Goal: Transaction & Acquisition: Book appointment/travel/reservation

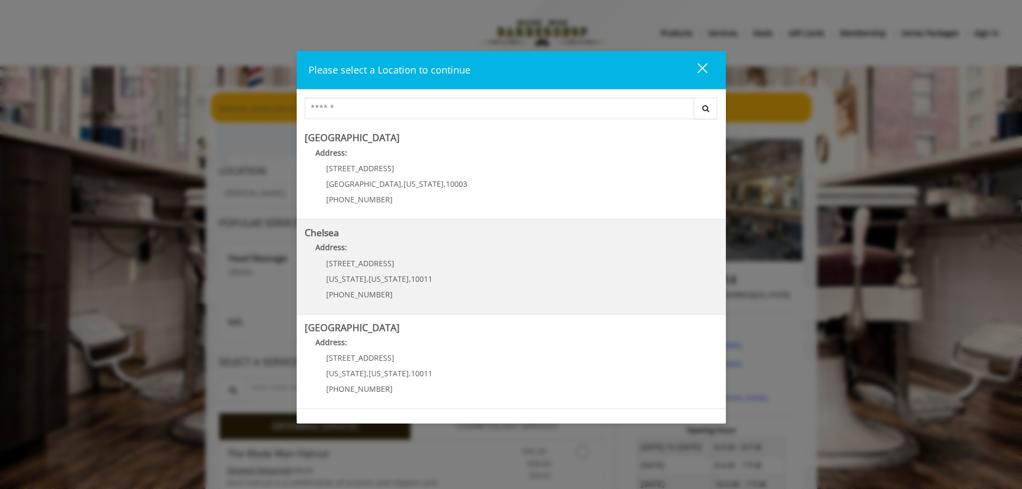
click at [393, 267] on div "169/170 W 23rd St New York , New York , 10011 (917) 639-3902" at bounding box center [371, 282] width 133 height 47
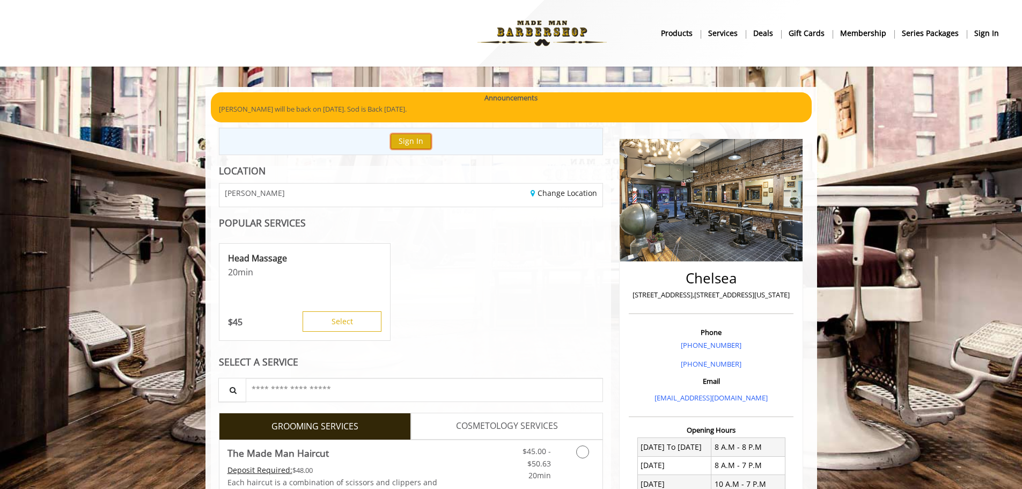
click at [420, 142] on button "Sign In" at bounding box center [411, 142] width 41 height 16
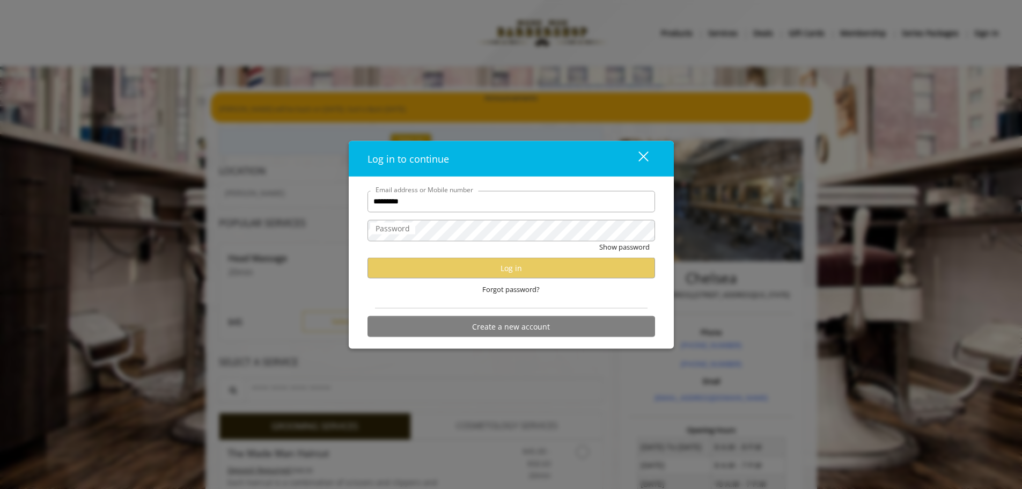
type input "**********"
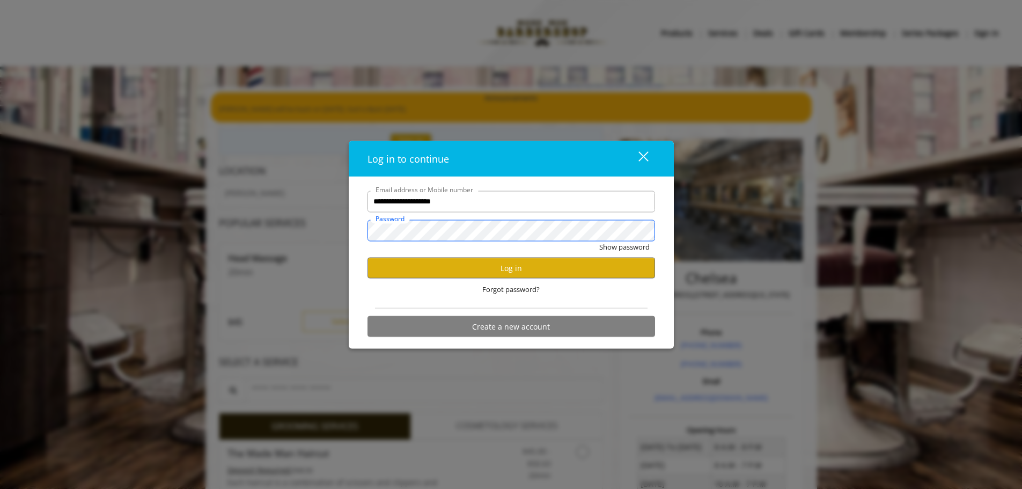
click at [599, 241] on button "Show password" at bounding box center [624, 246] width 50 height 11
click at [534, 270] on button "Log in" at bounding box center [512, 268] width 288 height 21
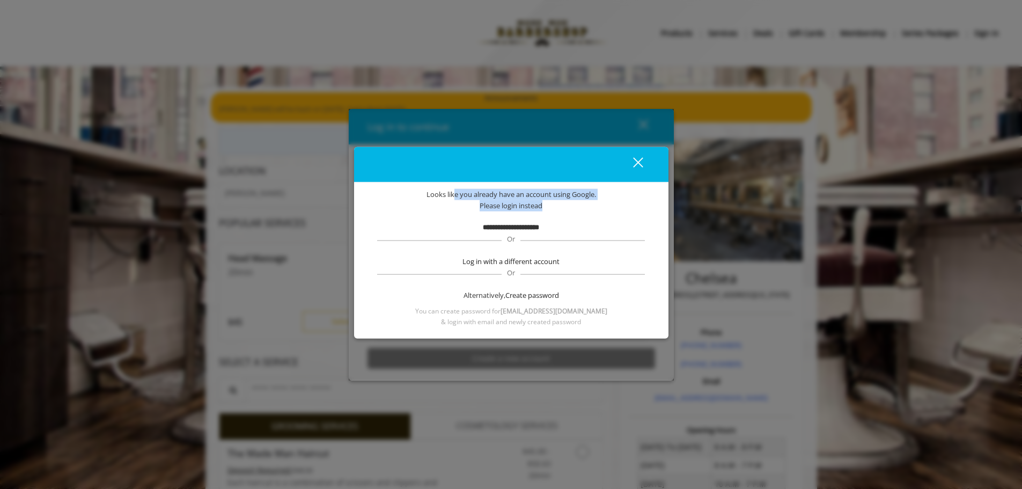
drag, startPoint x: 451, startPoint y: 193, endPoint x: 549, endPoint y: 209, distance: 99.4
click at [549, 209] on div "**********" at bounding box center [511, 257] width 282 height 137
click at [549, 209] on div "Please login instead" at bounding box center [511, 205] width 282 height 11
drag, startPoint x: 580, startPoint y: 202, endPoint x: 431, endPoint y: 186, distance: 149.5
click at [422, 180] on div "**********" at bounding box center [511, 243] width 314 height 192
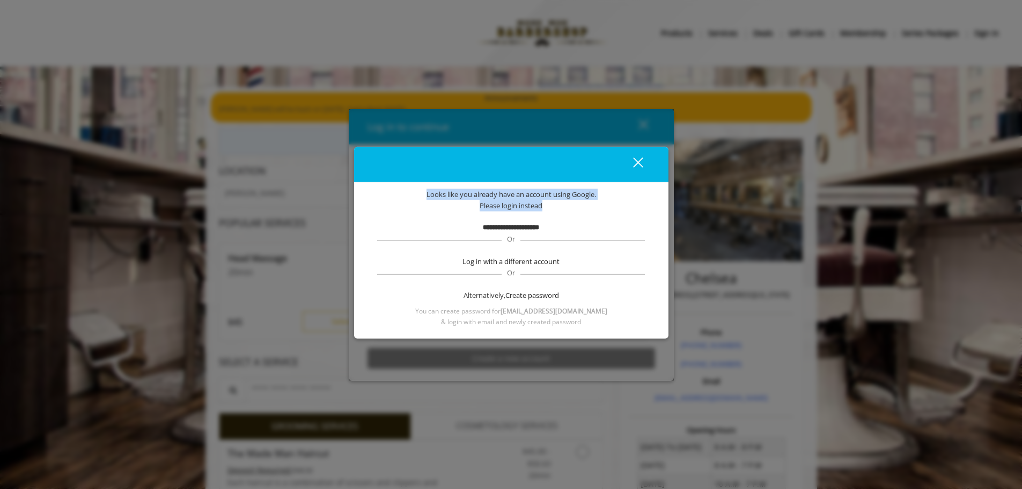
click at [432, 186] on div "**********" at bounding box center [511, 260] width 314 height 156
click at [496, 227] on b "**********" at bounding box center [511, 227] width 56 height 7
drag, startPoint x: 512, startPoint y: 237, endPoint x: 507, endPoint y: 247, distance: 11.3
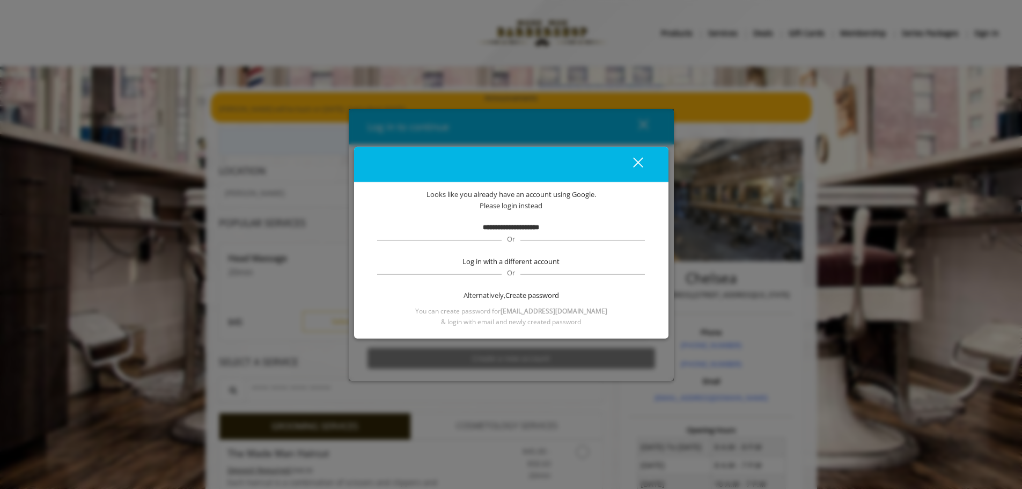
click at [512, 237] on span "Or" at bounding box center [511, 239] width 19 height 10
click at [519, 293] on span "Create password" at bounding box center [532, 294] width 54 height 11
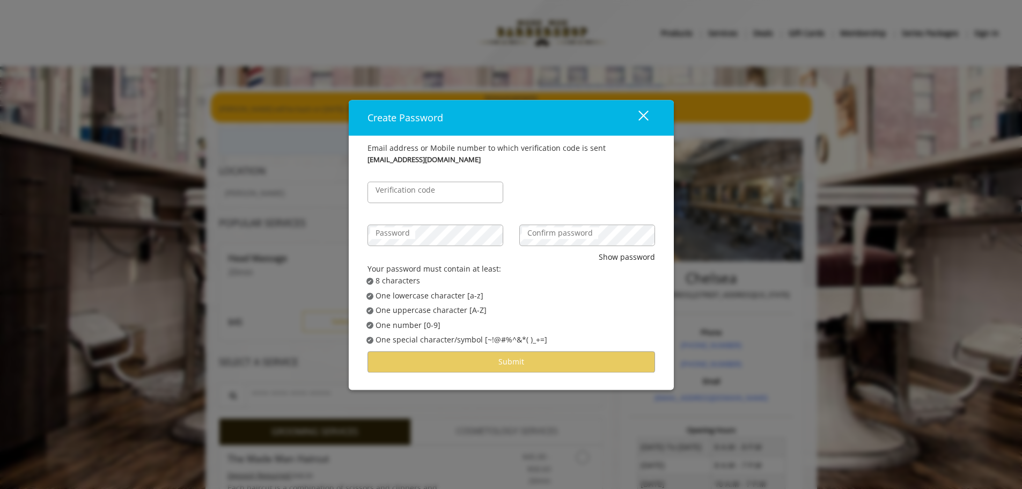
click at [420, 187] on label "Verification code" at bounding box center [405, 190] width 70 height 12
click at [420, 187] on input "Verification code" at bounding box center [436, 191] width 136 height 21
type input "******"
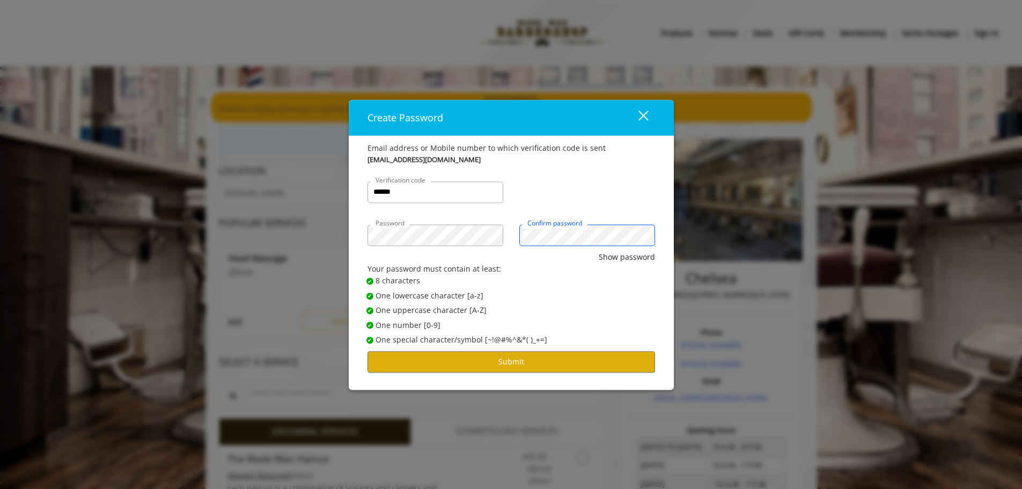
click at [599, 251] on button "Show password" at bounding box center [627, 257] width 56 height 12
click at [525, 356] on button "Submit" at bounding box center [512, 361] width 288 height 21
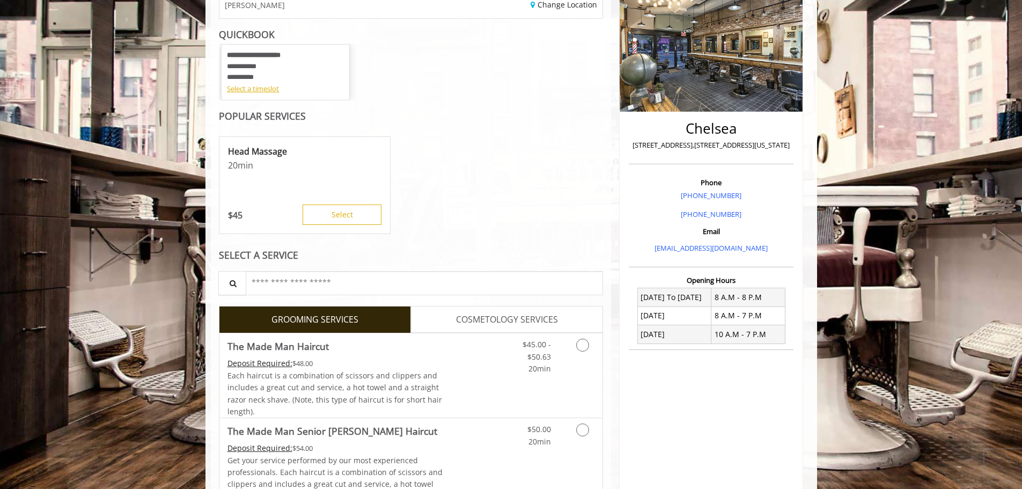
scroll to position [161, 0]
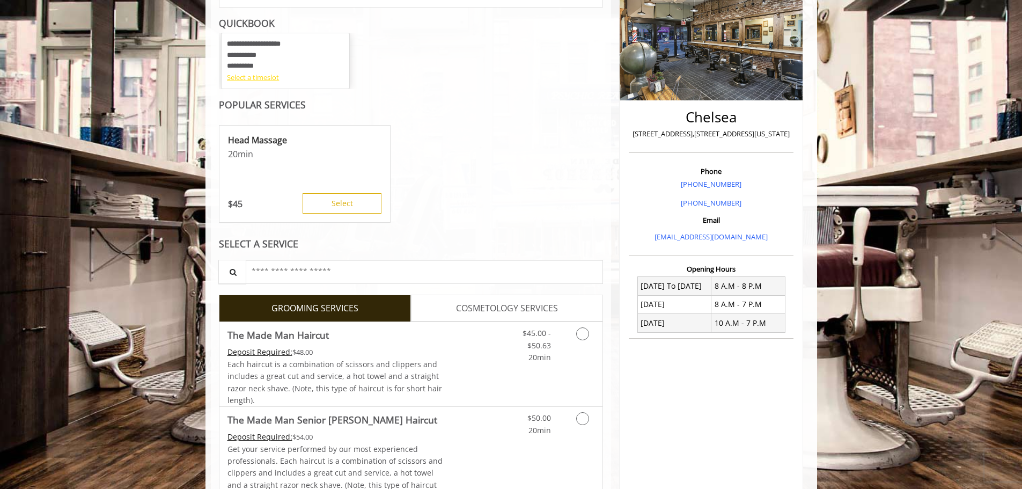
click at [252, 74] on div "Select a timeslot" at bounding box center [285, 77] width 117 height 11
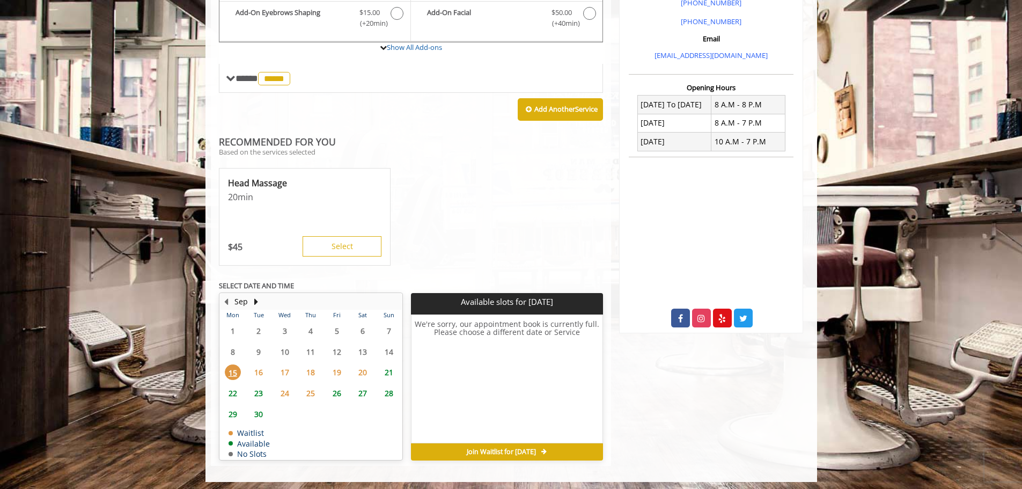
scroll to position [346, 0]
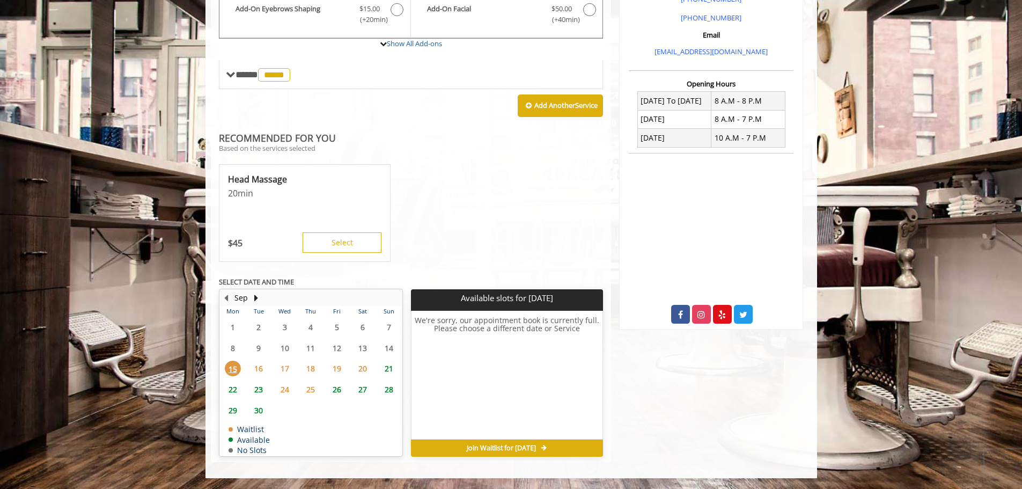
click at [501, 444] on span "Join Waitlist for [DATE]" at bounding box center [501, 448] width 69 height 9
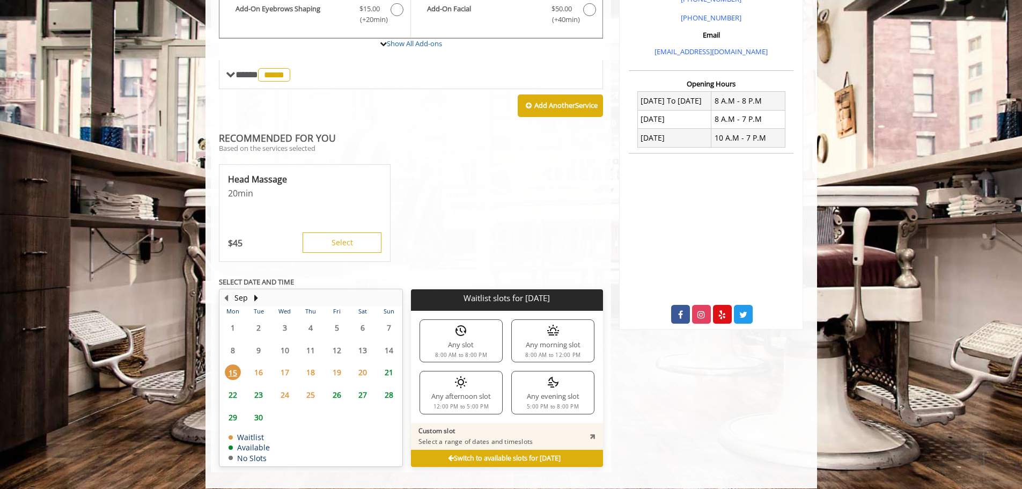
click at [542, 387] on div "Any evening slot 5:00 PM to 8:00 PM" at bounding box center [552, 392] width 83 height 43
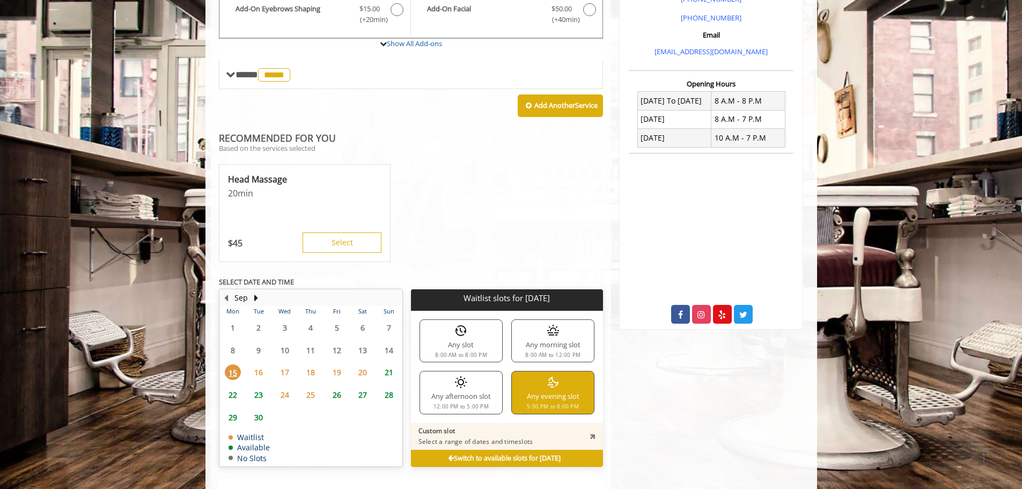
click at [254, 370] on span "16" at bounding box center [259, 372] width 16 height 16
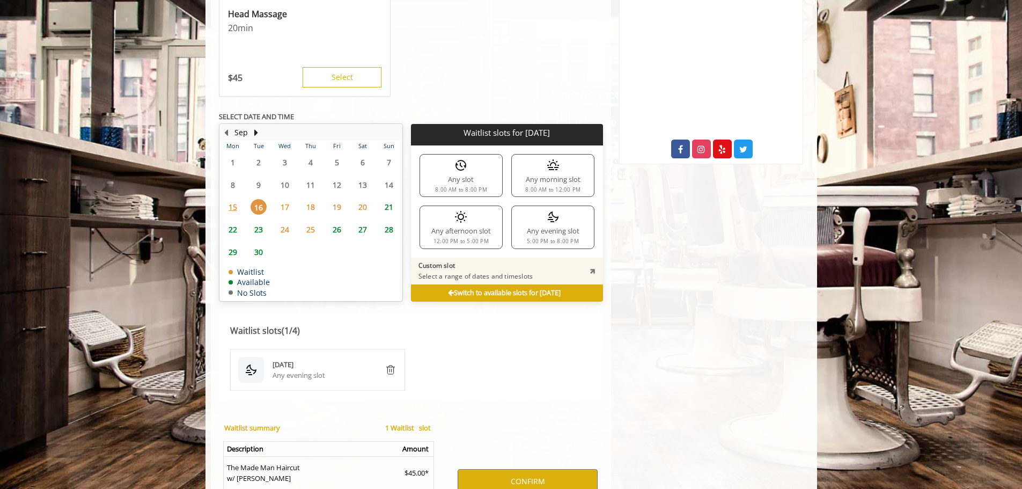
scroll to position [502, 0]
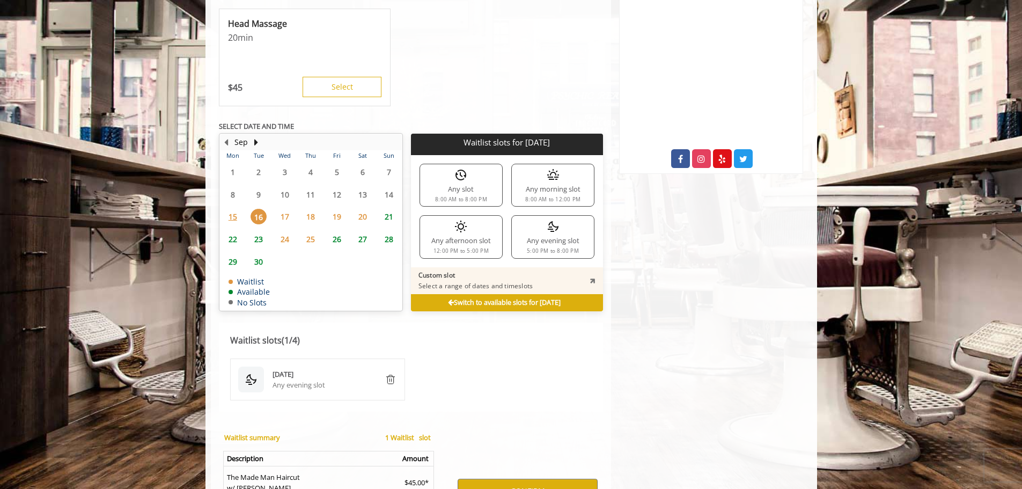
click at [547, 232] on img at bounding box center [553, 226] width 13 height 13
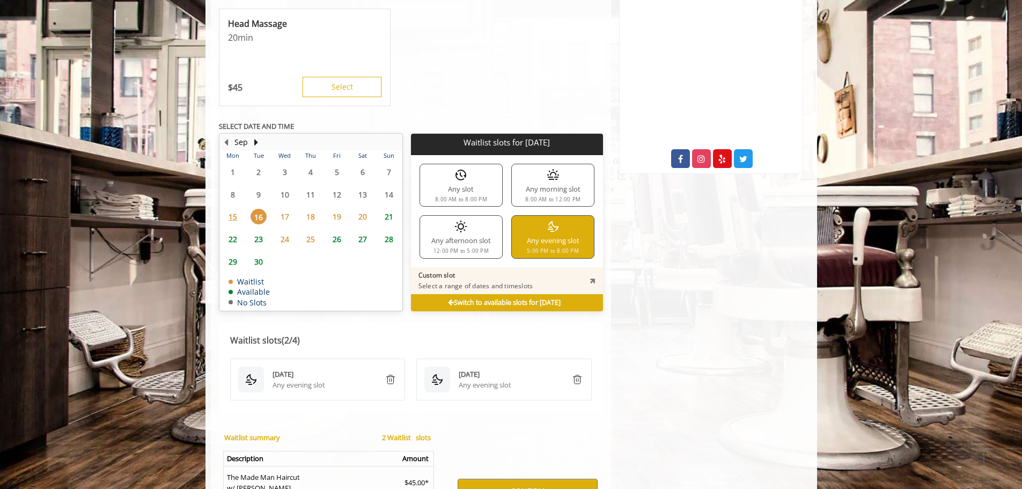
click at [281, 212] on span "17" at bounding box center [285, 217] width 16 height 16
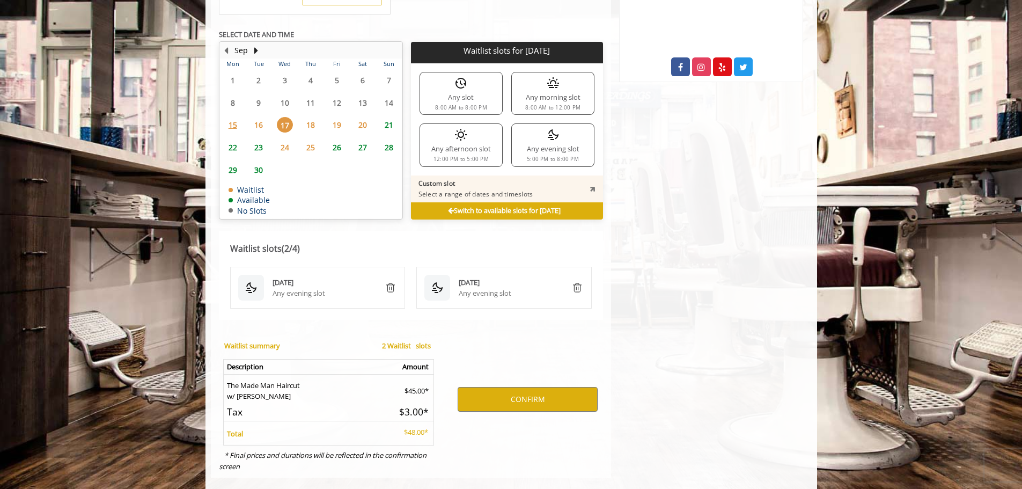
scroll to position [609, 0]
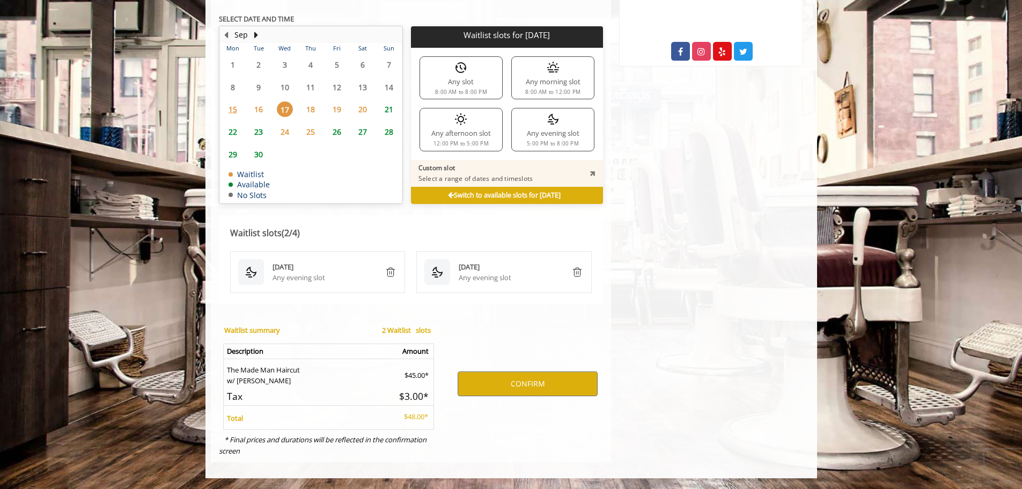
click at [549, 126] on img at bounding box center [553, 119] width 13 height 13
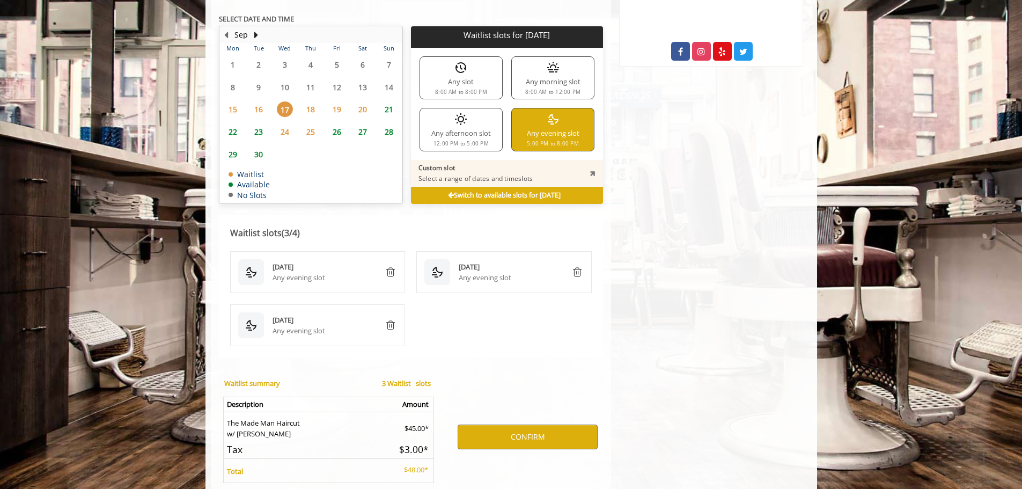
click at [308, 109] on span "18" at bounding box center [311, 109] width 16 height 16
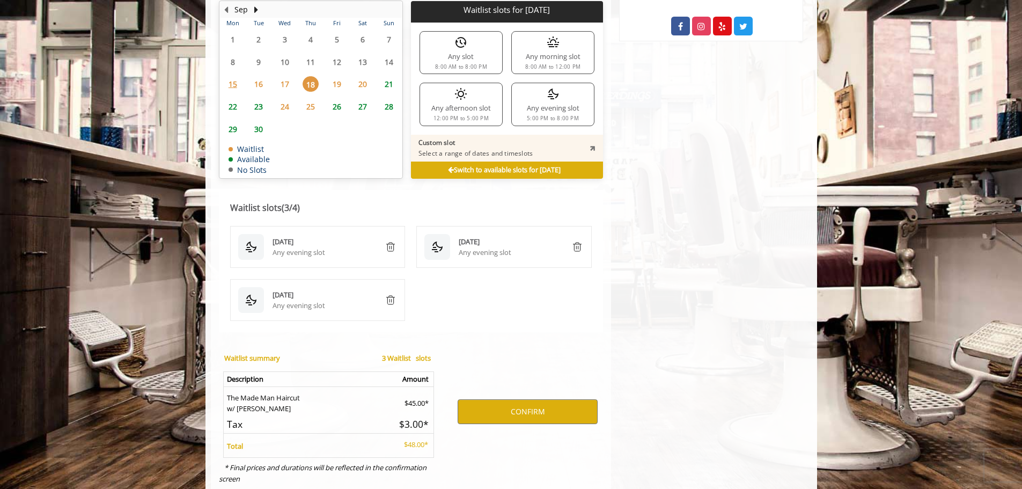
scroll to position [640, 0]
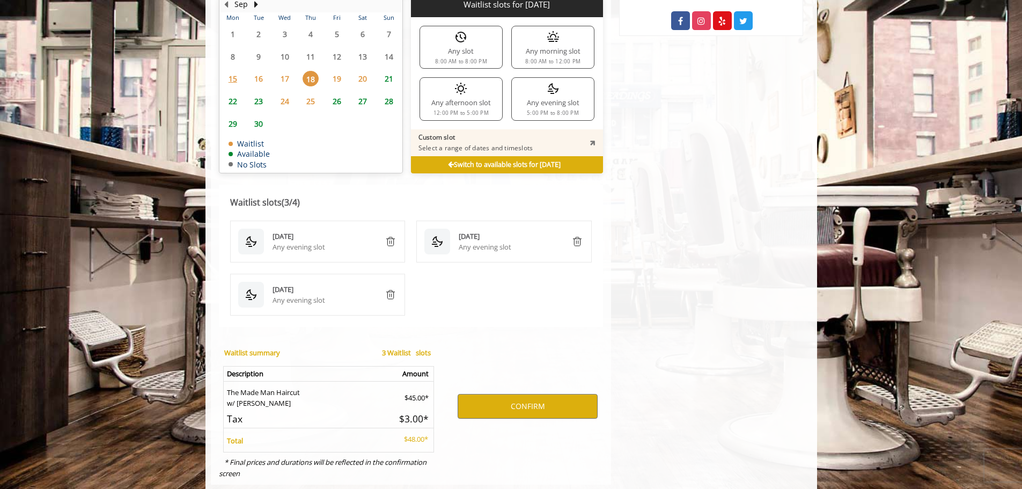
click at [543, 97] on div "Any evening slot 5:00 PM to 8:00 PM" at bounding box center [552, 98] width 83 height 43
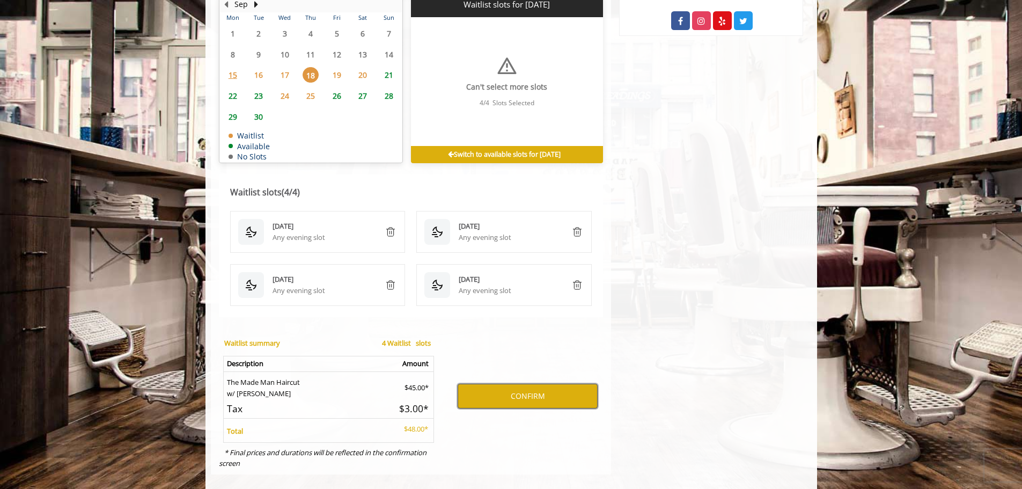
click at [493, 400] on button "CONFIRM" at bounding box center [528, 396] width 140 height 25
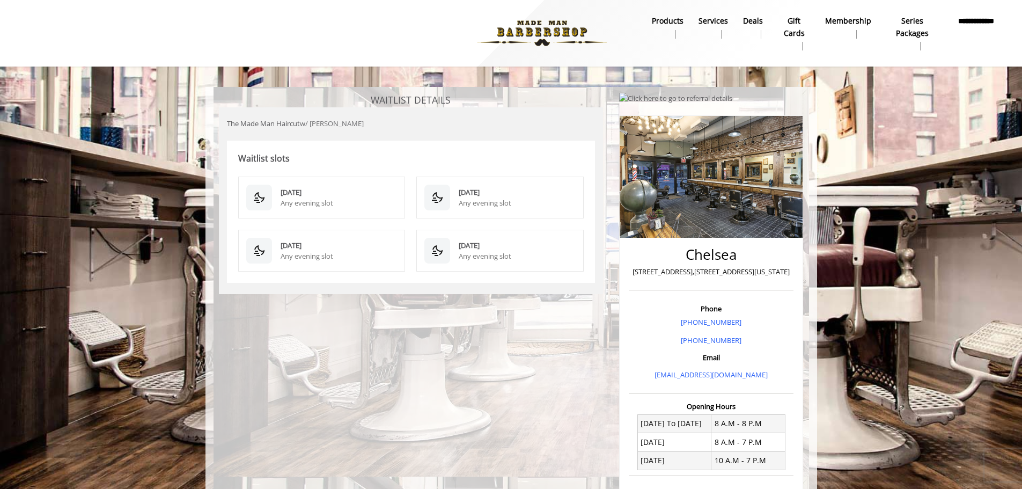
click at [989, 26] on b "**********" at bounding box center [976, 27] width 46 height 24
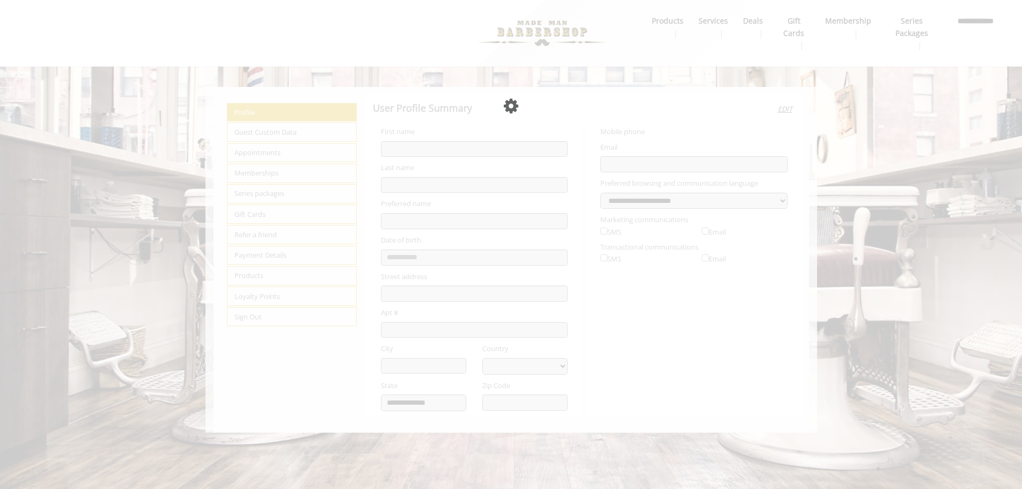
type input "****"
type input "********"
type input "**********"
select select "***"
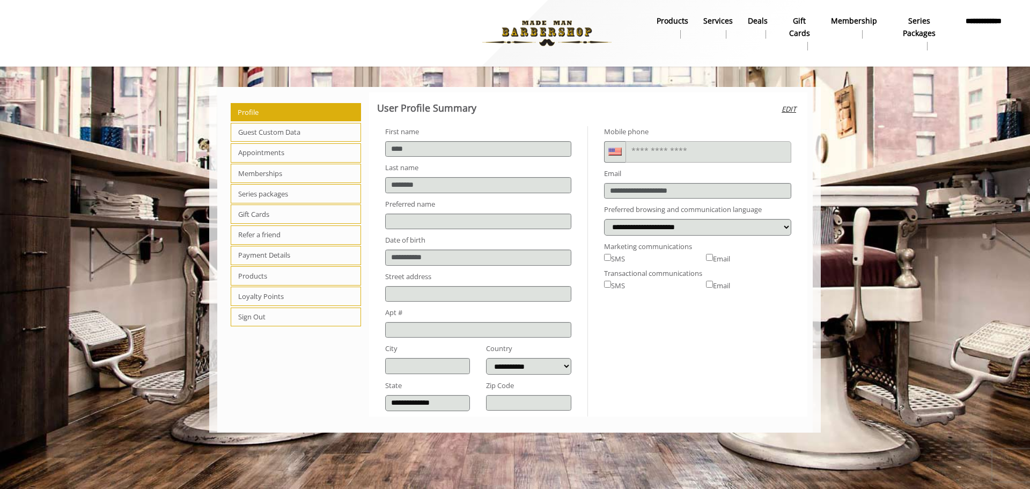
click at [260, 153] on span "Appointments" at bounding box center [296, 152] width 130 height 19
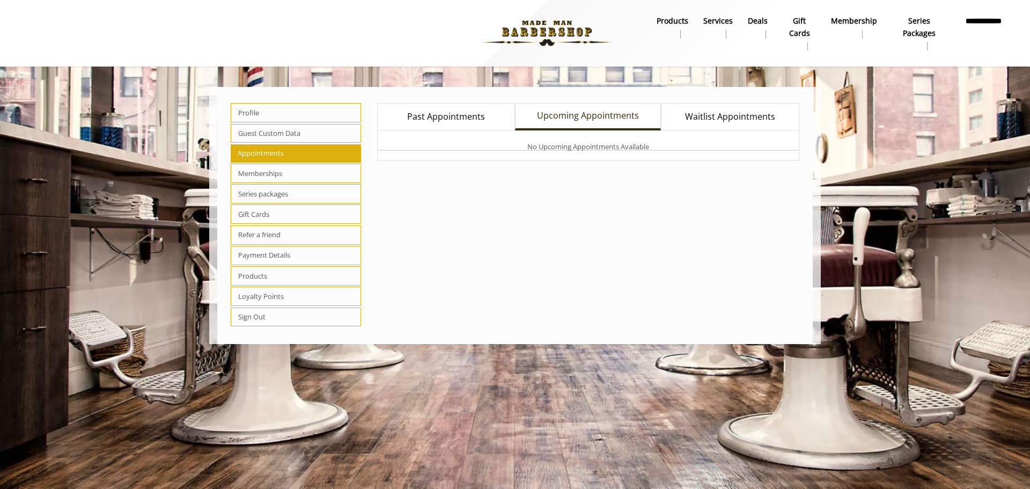
click at [745, 119] on span "Waitlist Appointments" at bounding box center [730, 117] width 90 height 14
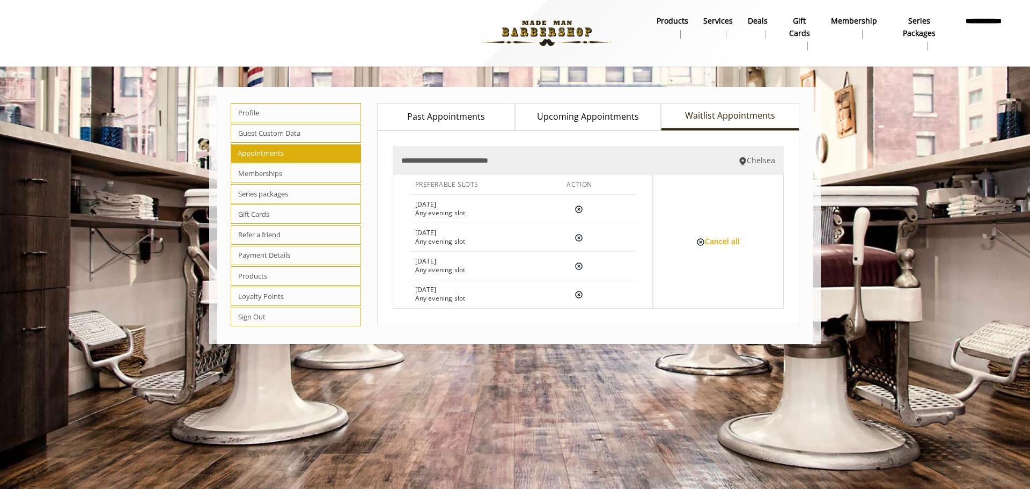
click at [538, 37] on img at bounding box center [547, 33] width 148 height 59
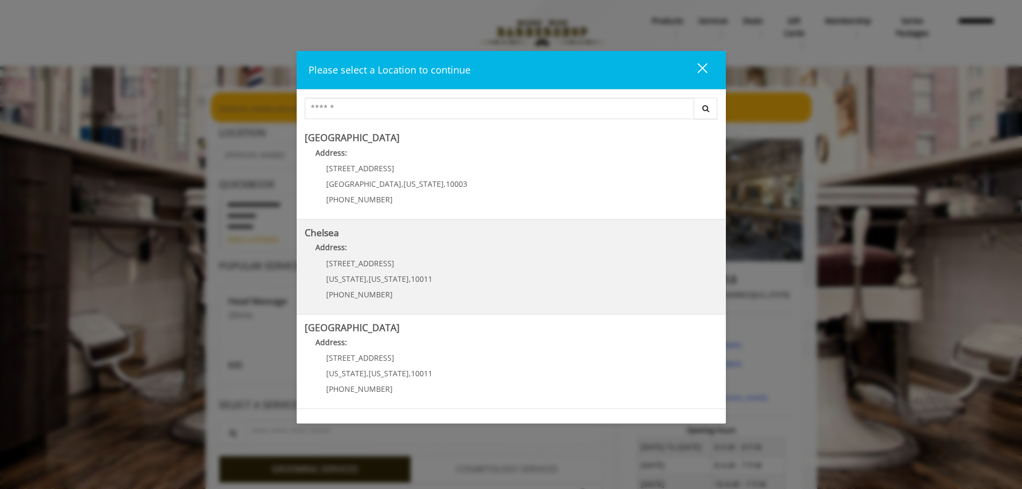
click at [388, 262] on span "169/170 W 23rd St" at bounding box center [360, 263] width 68 height 10
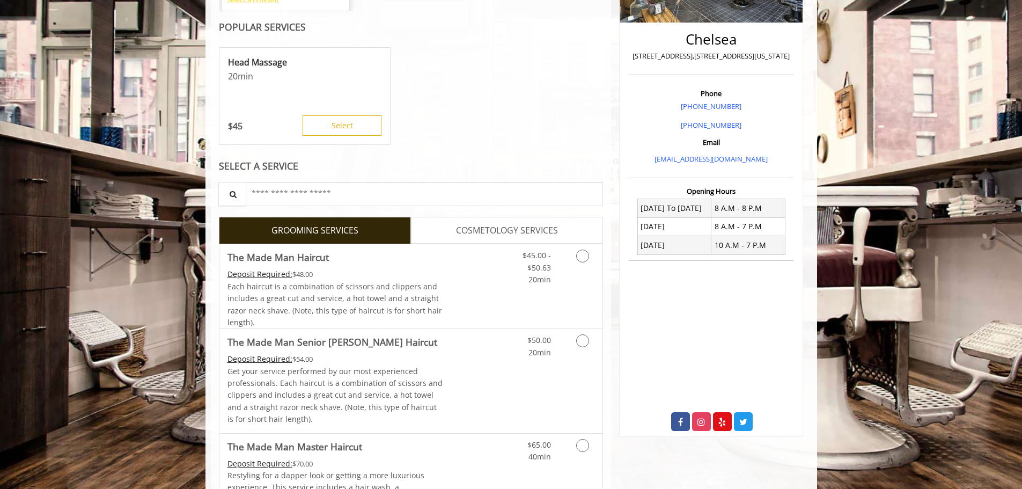
scroll to position [107, 0]
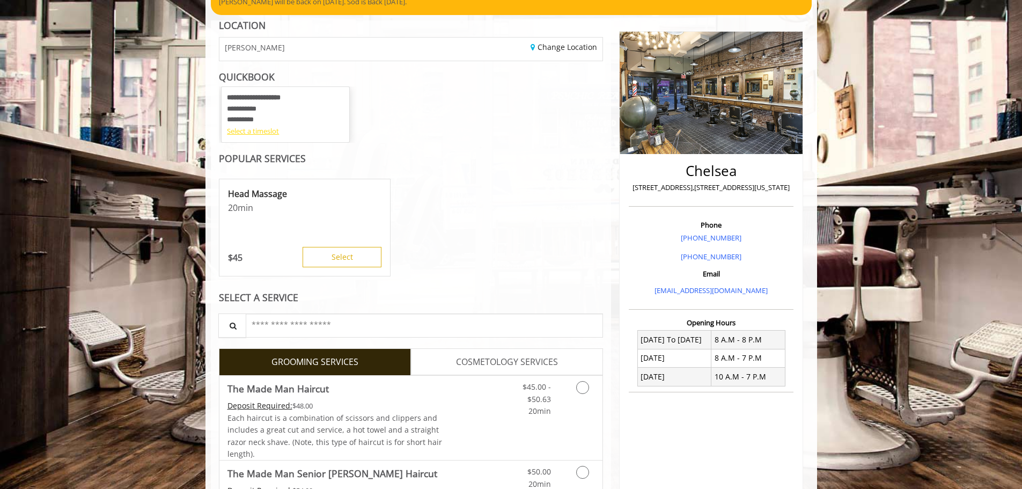
click at [263, 131] on div "Select a timeslot" at bounding box center [285, 131] width 117 height 11
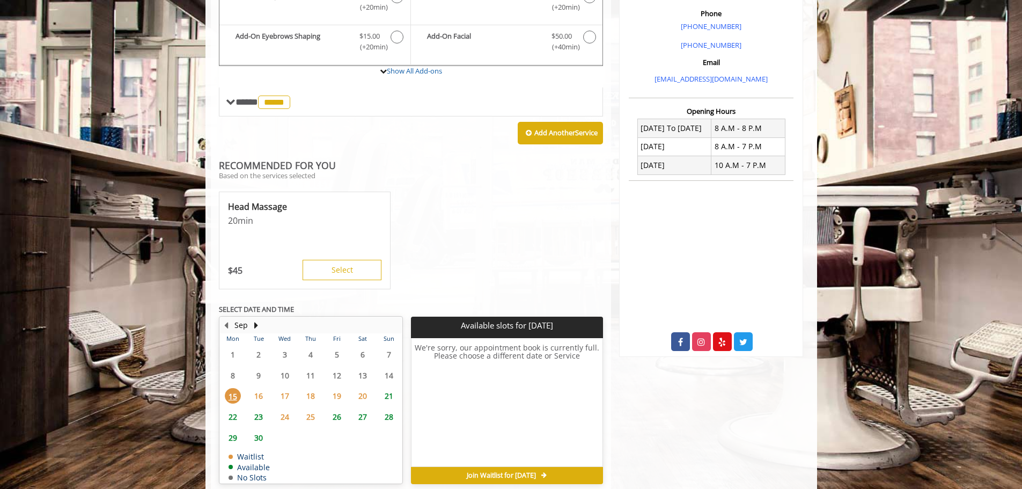
scroll to position [346, 0]
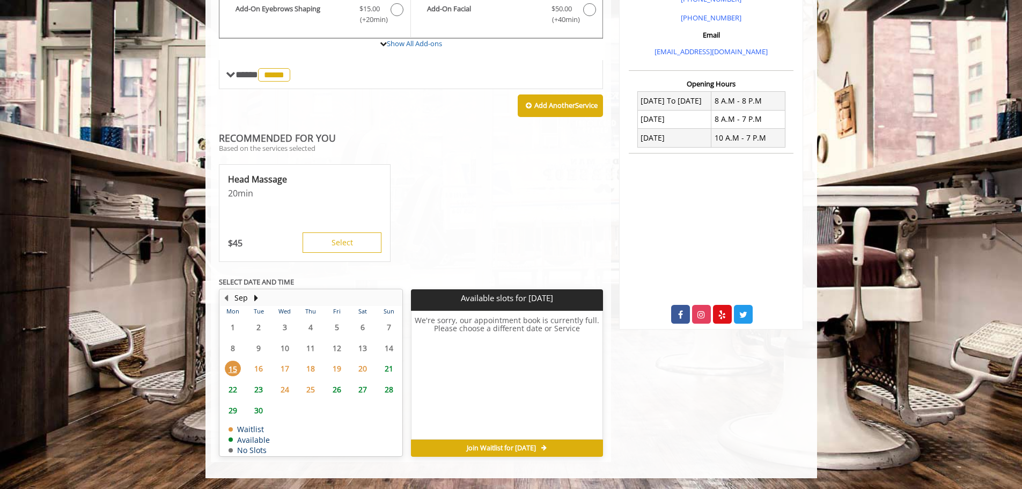
click at [231, 390] on span "22" at bounding box center [233, 389] width 16 height 16
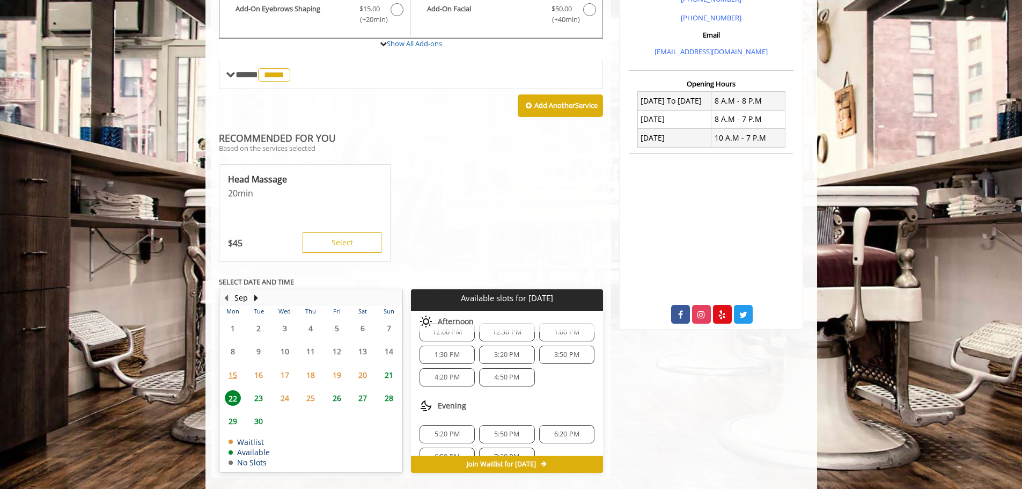
scroll to position [138, 0]
click at [390, 378] on span "21" at bounding box center [389, 375] width 16 height 16
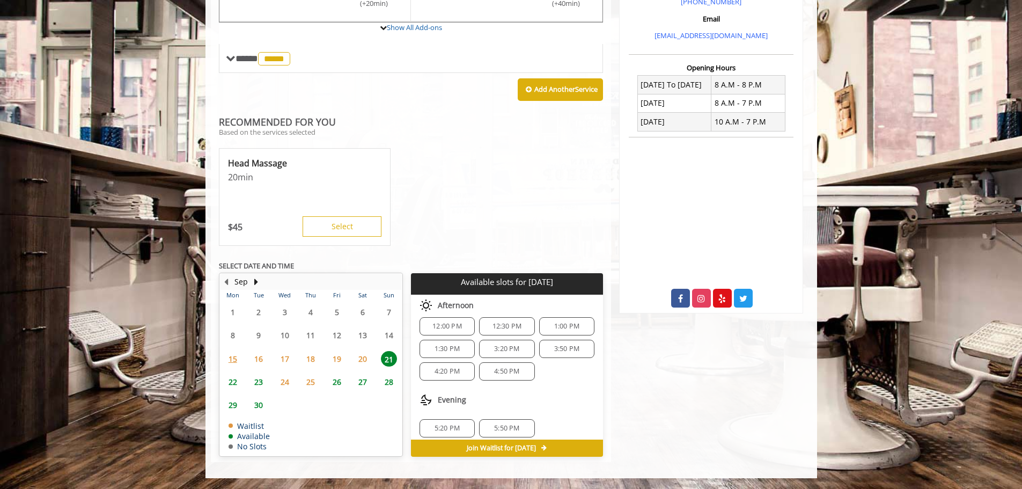
scroll to position [71, 0]
drag, startPoint x: 505, startPoint y: 421, endPoint x: 517, endPoint y: 457, distance: 37.7
click at [505, 420] on span "5:50 PM" at bounding box center [506, 421] width 25 height 9
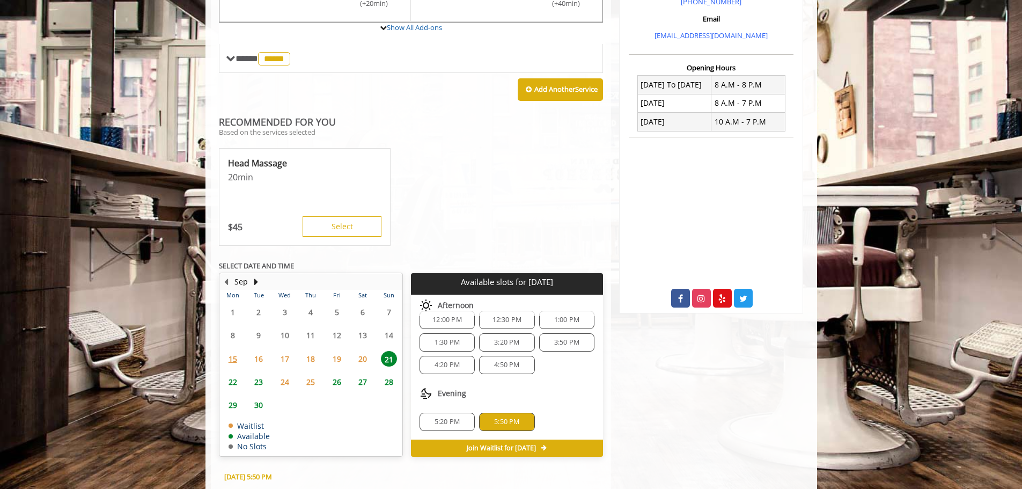
scroll to position [556, 0]
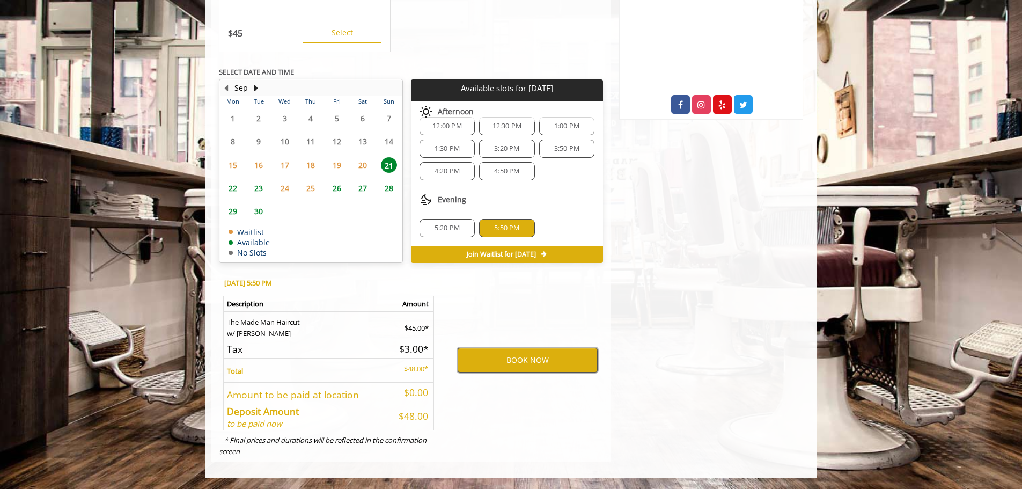
click at [512, 359] on button "BOOK NOW" at bounding box center [528, 360] width 140 height 25
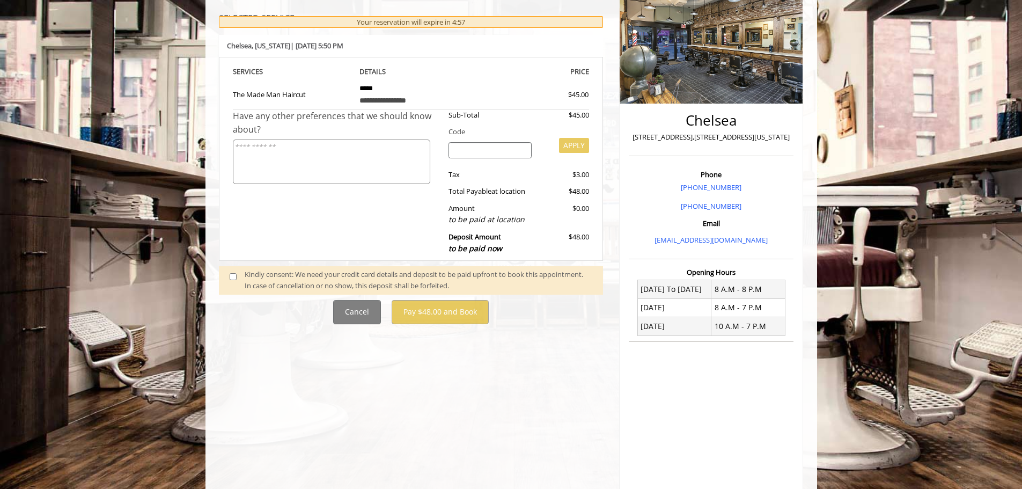
scroll to position [161, 0]
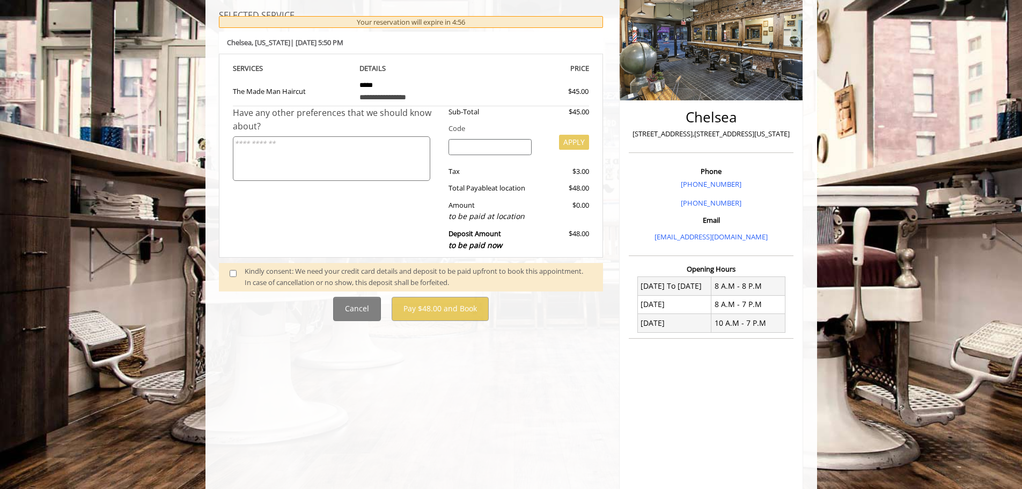
click at [231, 268] on span at bounding box center [238, 277] width 32 height 23
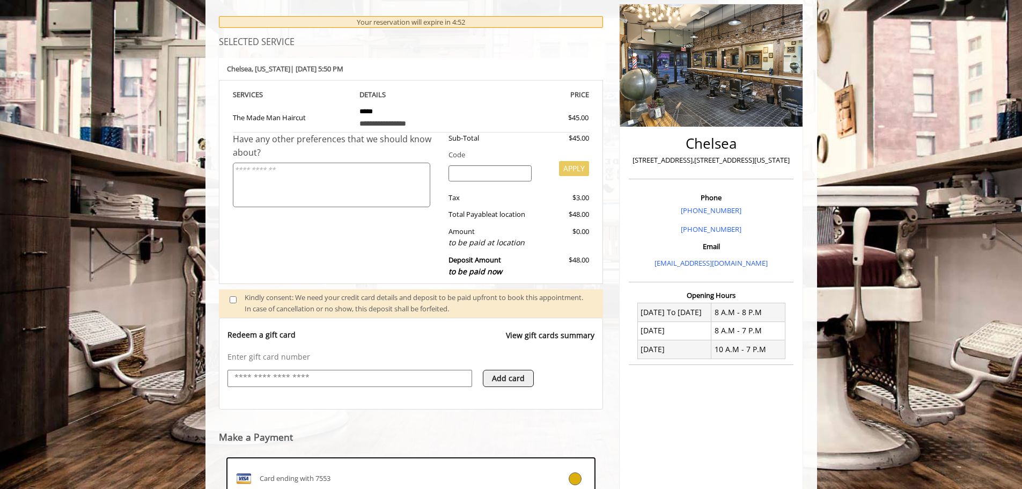
scroll to position [121, 0]
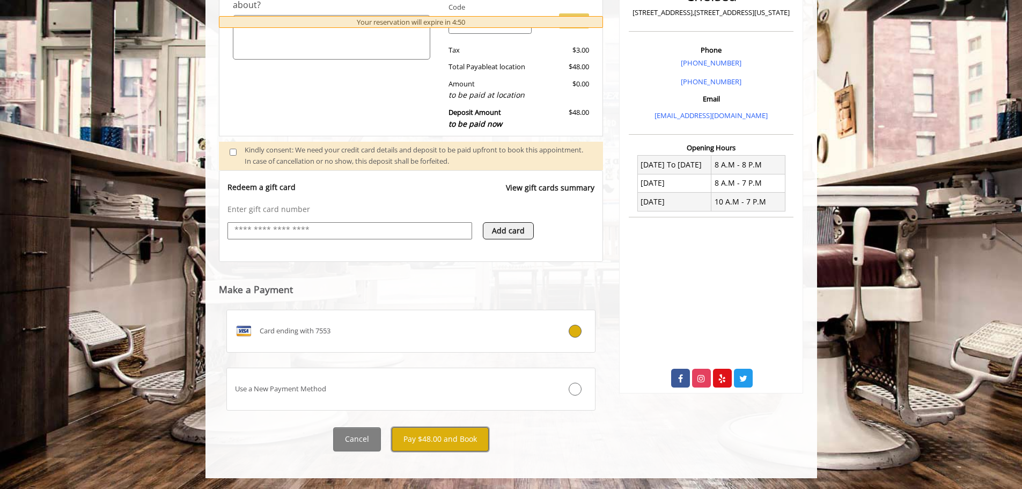
click at [439, 437] on button "Pay $48.00 and Book" at bounding box center [440, 439] width 97 height 24
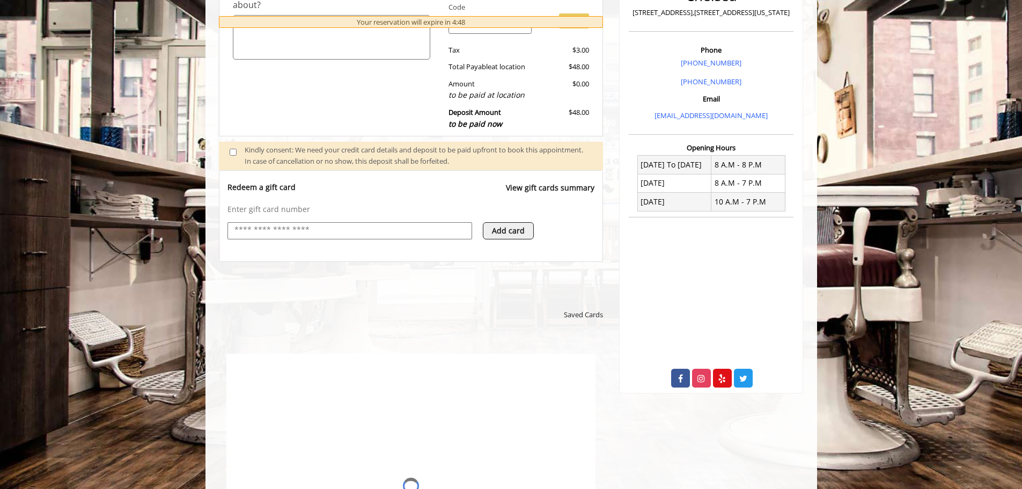
scroll to position [0, 0]
